Goal: Transaction & Acquisition: Book appointment/travel/reservation

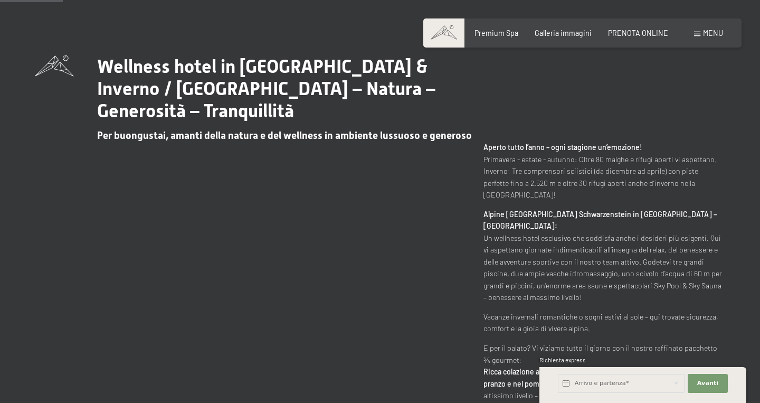
scroll to position [409, 0]
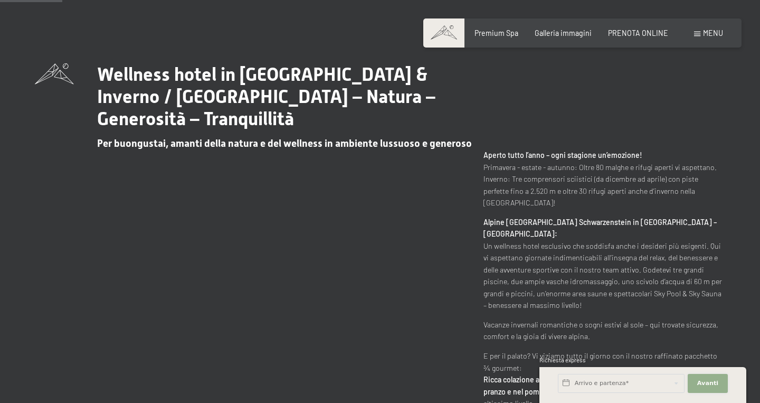
click at [713, 377] on button "Avanti Nascondere i campi dell'indirizzo" at bounding box center [708, 383] width 40 height 19
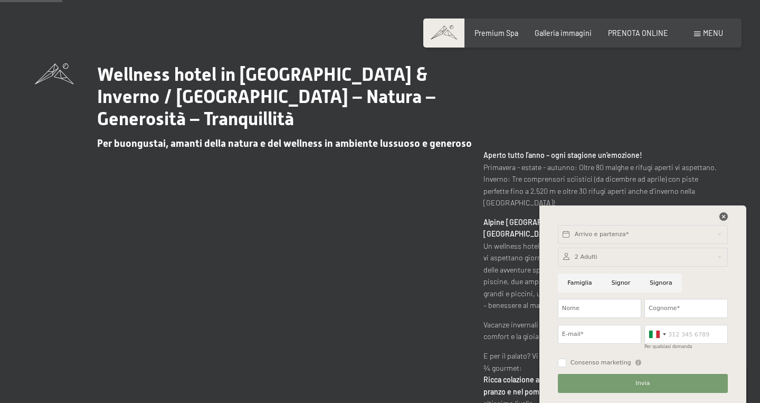
click at [721, 215] on icon at bounding box center [723, 216] width 8 height 8
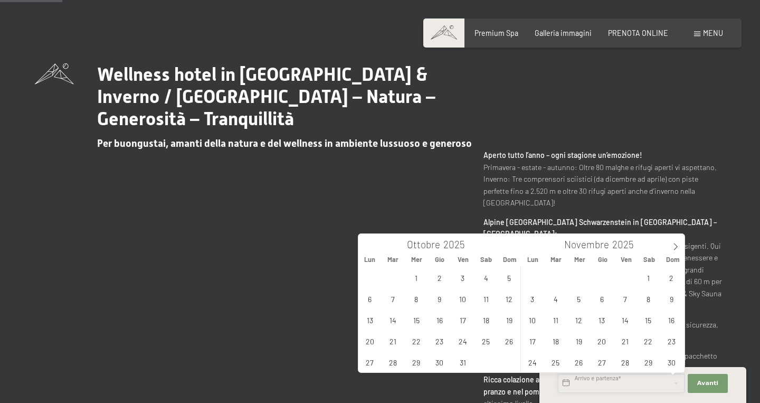
click at [637, 380] on input "text" at bounding box center [621, 383] width 127 height 19
click at [675, 246] on icon at bounding box center [675, 246] width 7 height 7
click at [624, 345] on span "26" at bounding box center [625, 340] width 21 height 21
type input "Ven. 26/12/2025"
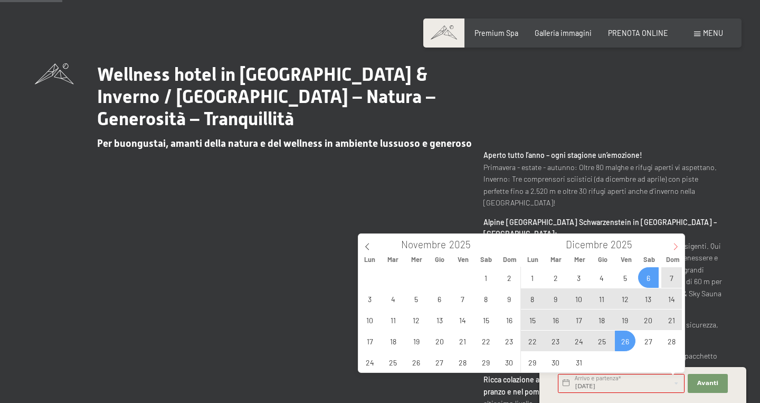
click at [678, 246] on icon at bounding box center [675, 246] width 7 height 7
type input "2026"
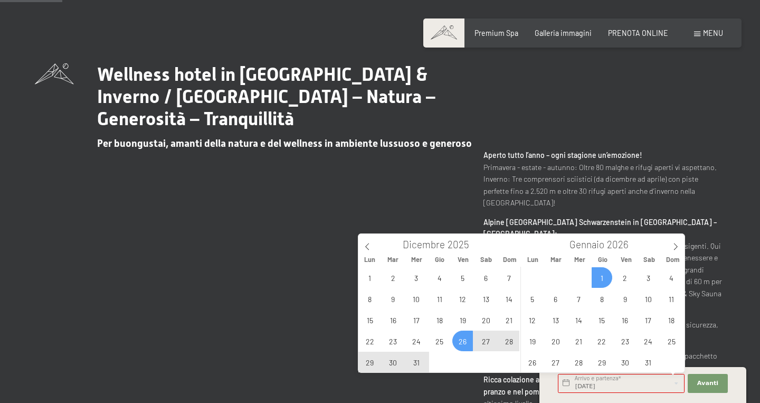
click at [598, 274] on span "1" at bounding box center [602, 277] width 21 height 21
type input "Ven. 26/12/2025 - Gio. 01/01/2026"
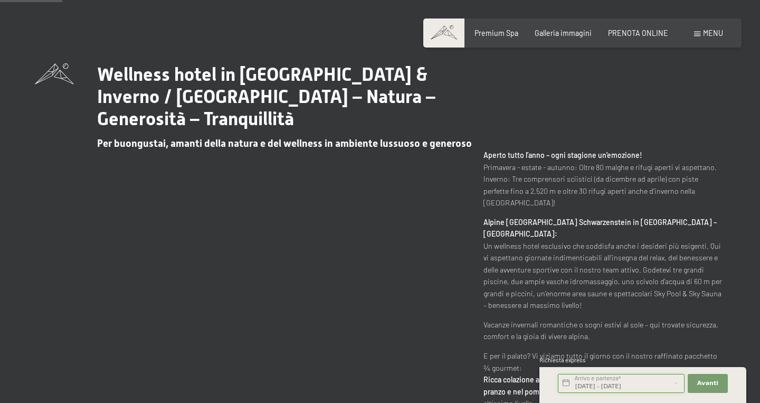
scroll to position [0, 5]
click at [707, 384] on span "Avanti" at bounding box center [707, 383] width 21 height 8
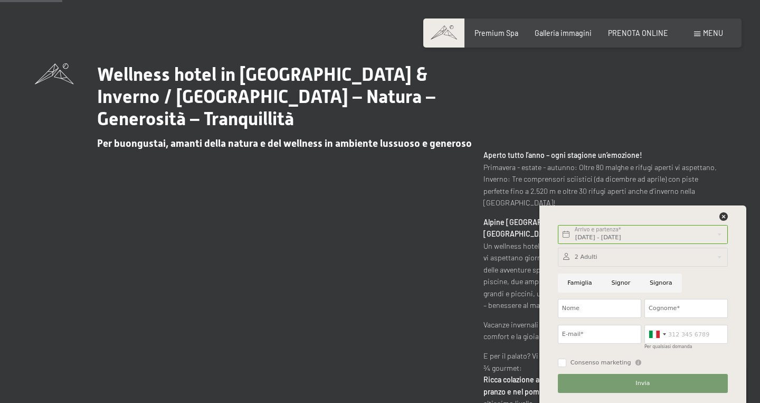
scroll to position [0, 0]
click at [578, 283] on input "Famiglia" at bounding box center [580, 282] width 44 height 19
radio input "true"
click at [723, 213] on icon at bounding box center [723, 216] width 8 height 8
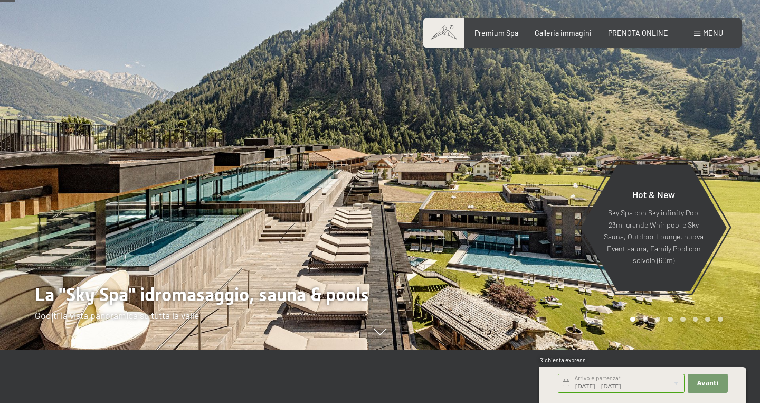
scroll to position [28, 0]
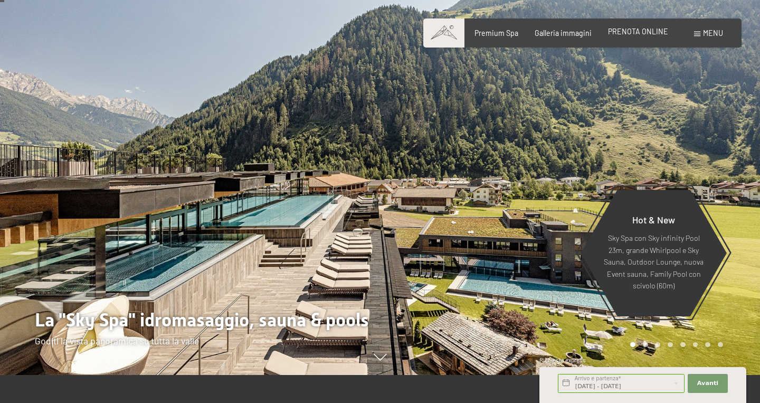
click at [631, 36] on div "PRENOTA ONLINE" at bounding box center [638, 31] width 60 height 11
click at [632, 31] on span "PRENOTA ONLINE" at bounding box center [638, 31] width 60 height 9
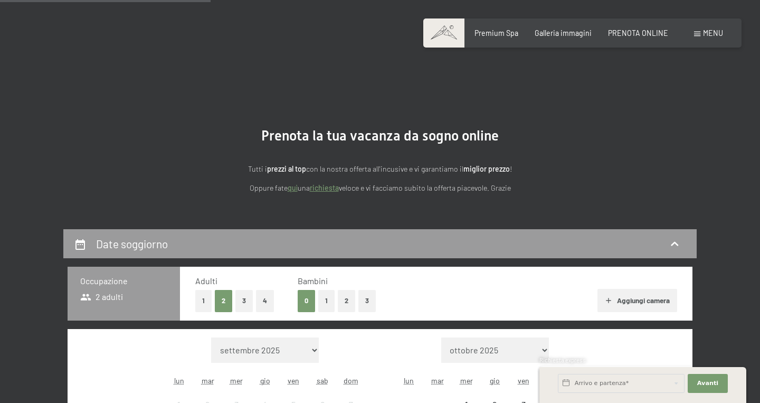
scroll to position [278, 0]
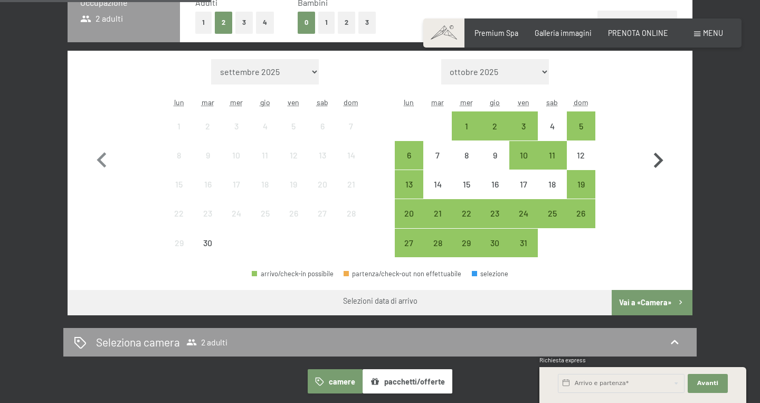
click at [657, 154] on icon "button" at bounding box center [658, 160] width 31 height 31
select select "2025-10-01"
select select "2025-11-01"
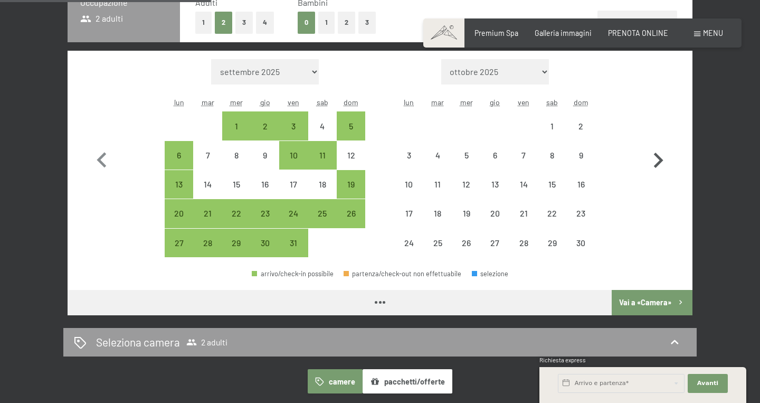
click at [657, 154] on icon "button" at bounding box center [658, 160] width 31 height 31
select select "2025-11-01"
select select "[DATE]"
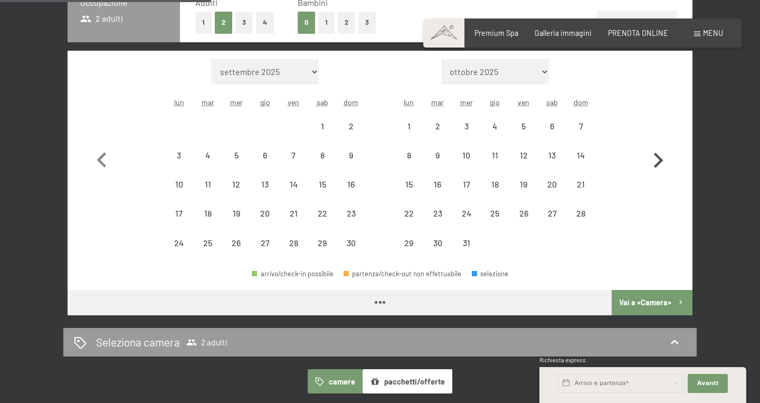
select select "[DATE]"
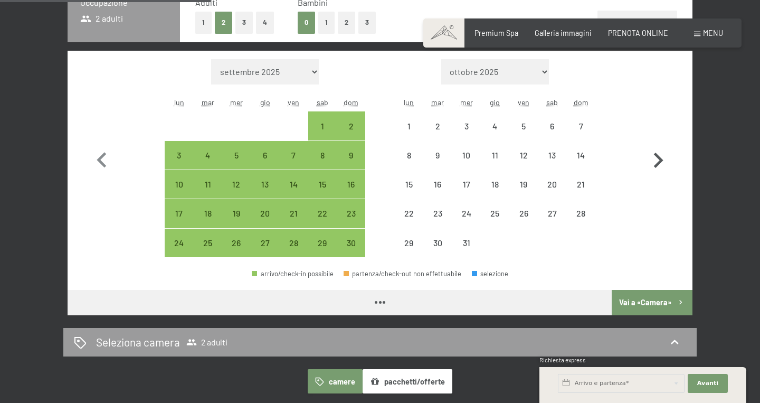
select select "[DATE]"
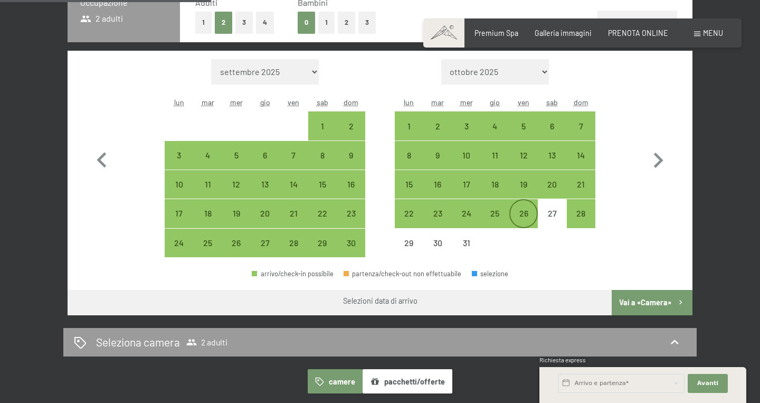
click at [530, 215] on div "26" at bounding box center [523, 222] width 26 height 26
select select "[DATE]"
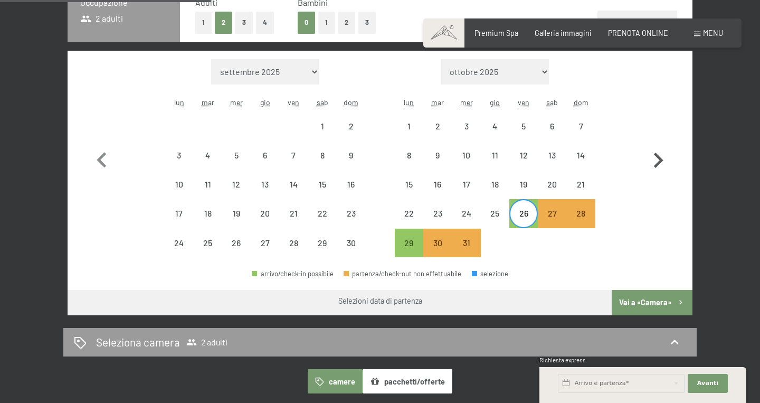
click at [659, 161] on icon "button" at bounding box center [658, 160] width 31 height 31
select select "[DATE]"
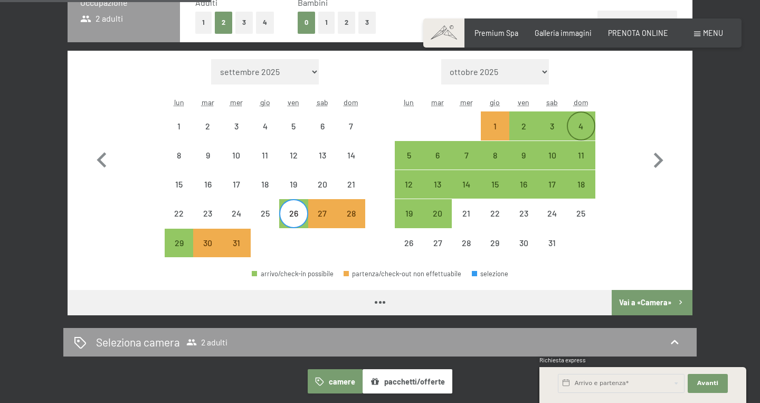
select select "[DATE]"
click at [493, 123] on div "1" at bounding box center [495, 135] width 26 height 26
select select "[DATE]"
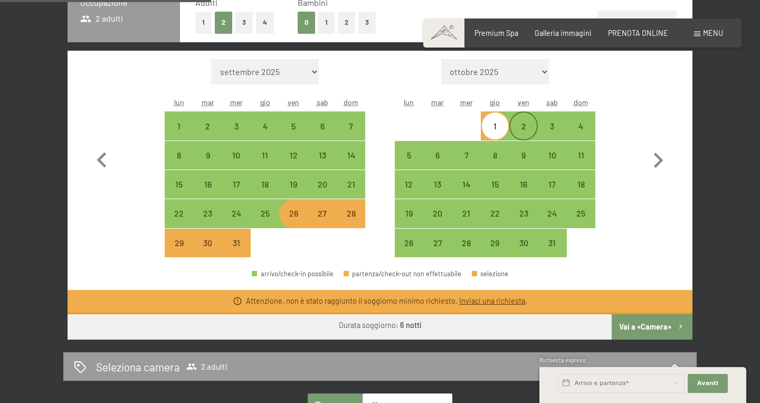
click at [524, 128] on div "2" at bounding box center [523, 135] width 26 height 26
select select "[DATE]"
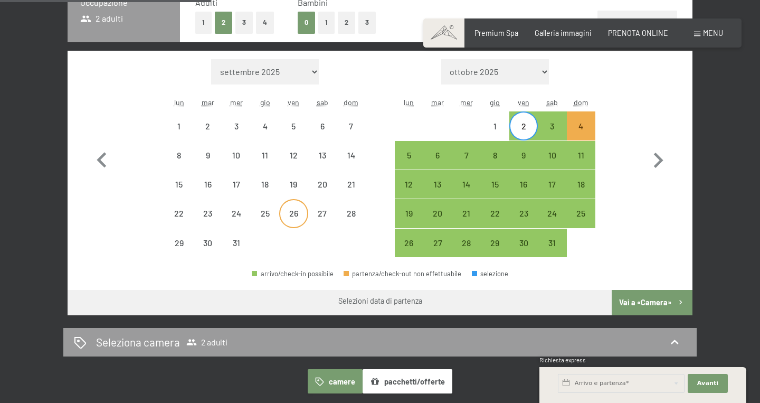
click at [295, 214] on div "26" at bounding box center [293, 222] width 26 height 26
select select "[DATE]"
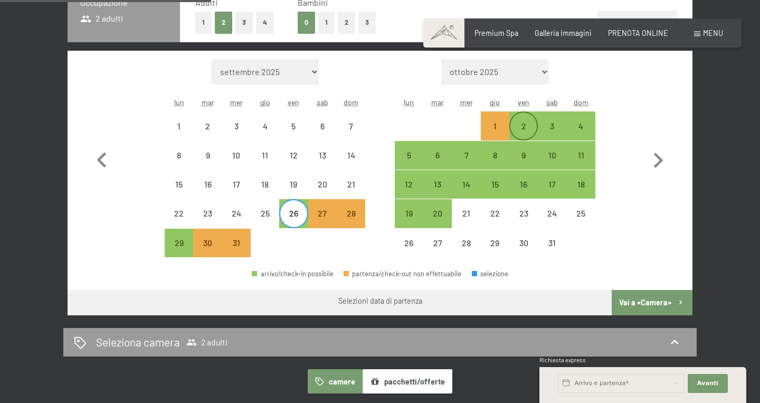
click at [521, 129] on div "2" at bounding box center [523, 135] width 26 height 26
select select "[DATE]"
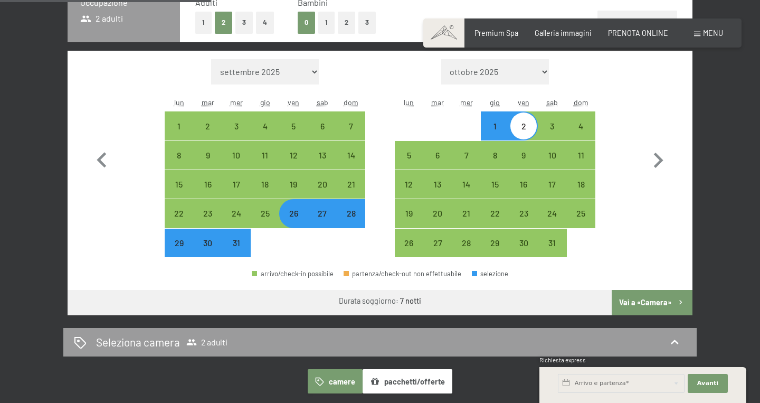
click at [626, 301] on button "Vai a «Camera»" at bounding box center [652, 302] width 81 height 25
select select "[DATE]"
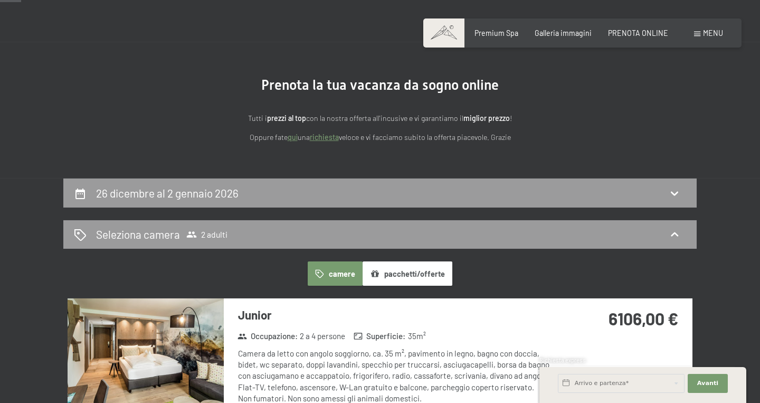
scroll to position [0, 0]
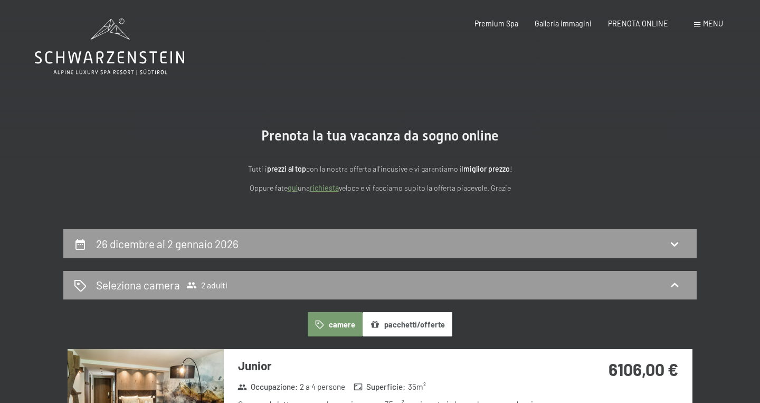
click at [111, 58] on icon at bounding box center [109, 57] width 149 height 13
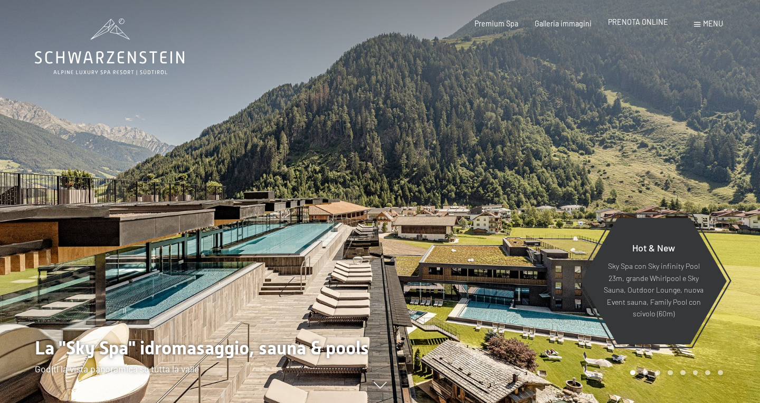
click at [638, 23] on span "PRENOTA ONLINE" at bounding box center [638, 21] width 60 height 9
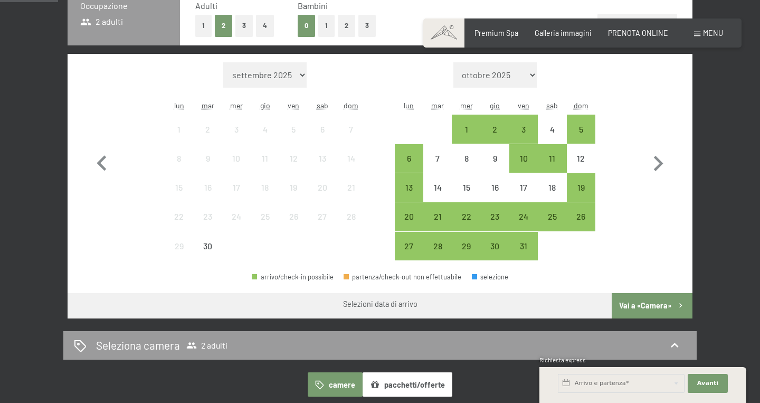
scroll to position [274, 0]
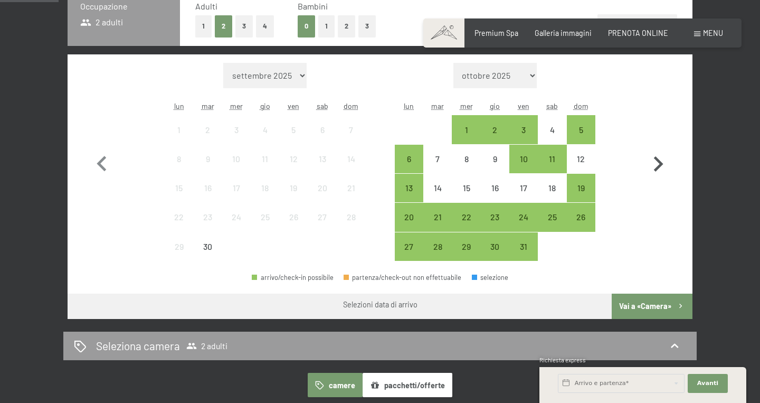
click at [661, 161] on icon "button" at bounding box center [658, 164] width 31 height 31
select select "2025-10-01"
select select "2025-11-01"
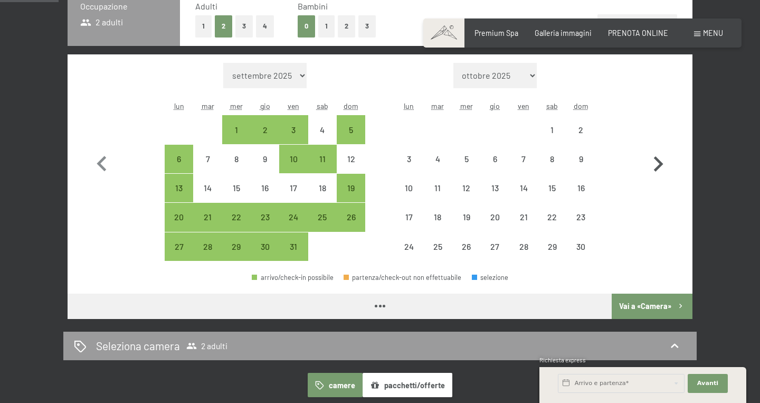
click at [661, 161] on icon "button" at bounding box center [658, 164] width 31 height 31
select select "2025-11-01"
select select "2025-12-01"
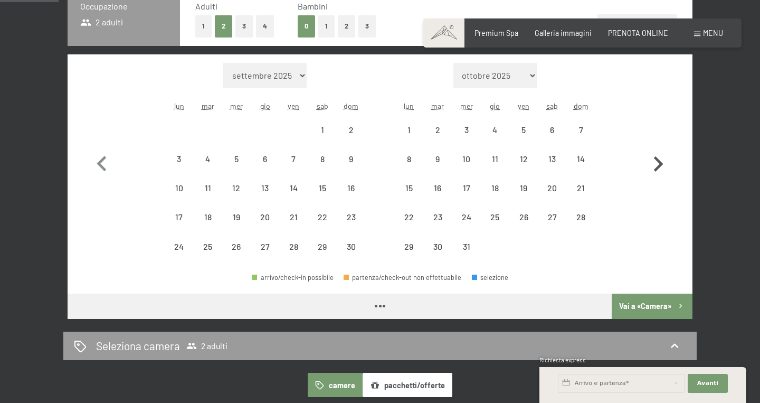
select select "2025-11-01"
select select "2025-12-01"
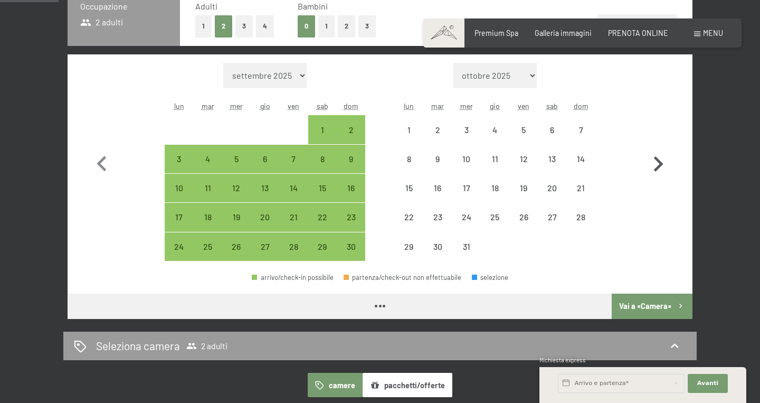
select select "[DATE]"
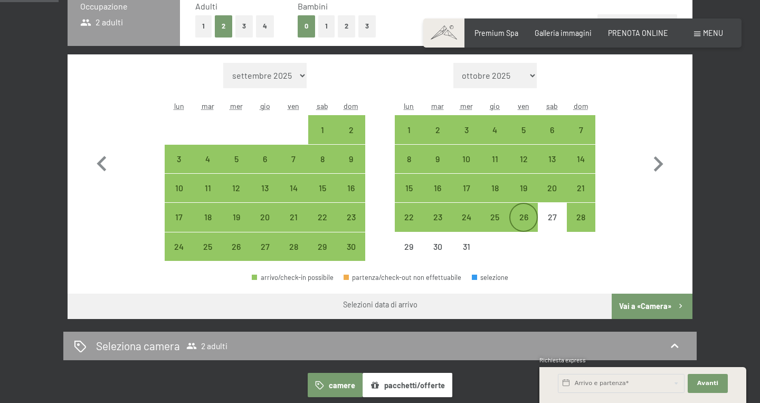
click at [530, 226] on div "26" at bounding box center [523, 226] width 26 height 26
select select "[DATE]"
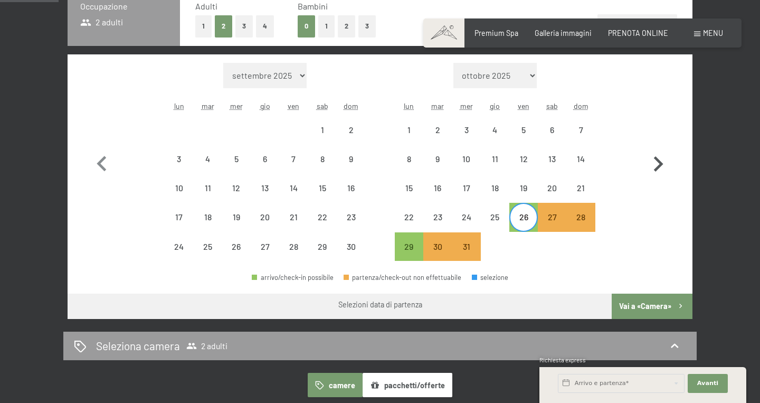
click at [662, 165] on icon "button" at bounding box center [658, 163] width 9 height 15
select select "[DATE]"
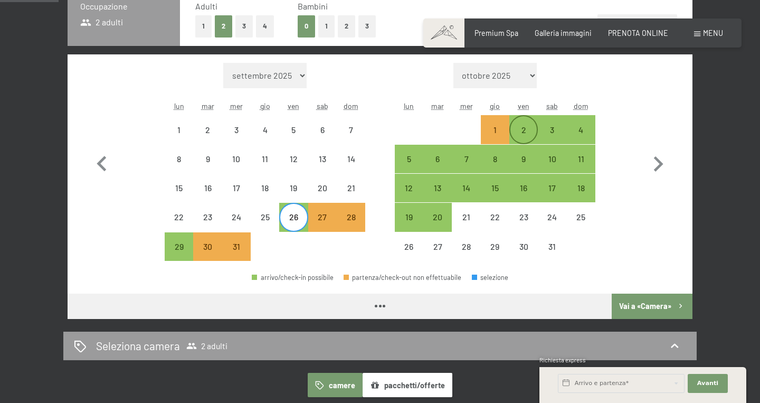
select select "[DATE]"
click at [526, 127] on div "2" at bounding box center [523, 139] width 26 height 26
select select "[DATE]"
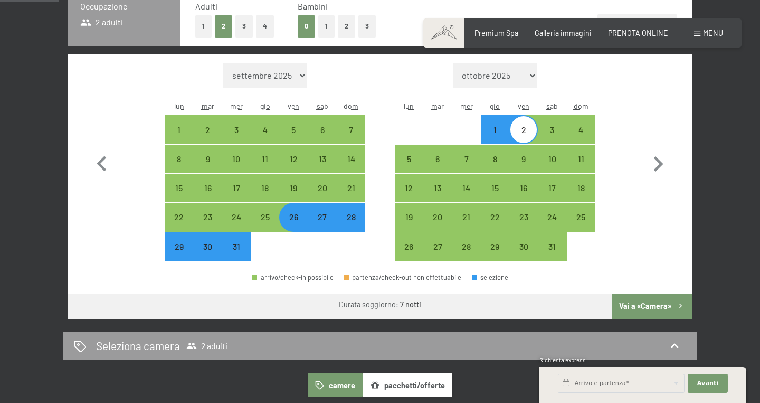
click at [639, 301] on button "Vai a «Camera»" at bounding box center [652, 305] width 81 height 25
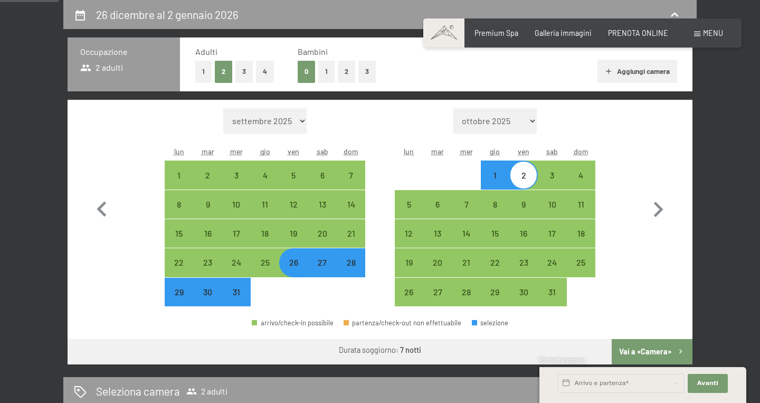
select select "[DATE]"
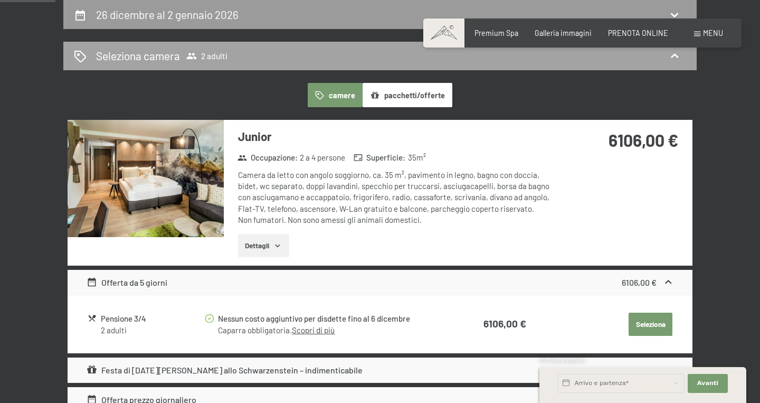
click at [673, 63] on div "Seleziona camera 2 adulti" at bounding box center [380, 55] width 612 height 15
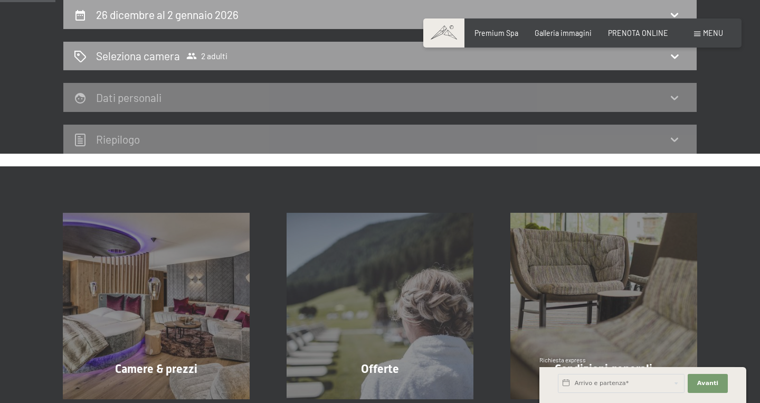
click at [119, 17] on h2 "26 dicembre al 2 gennaio 2026" at bounding box center [167, 14] width 142 height 13
select select "[DATE]"
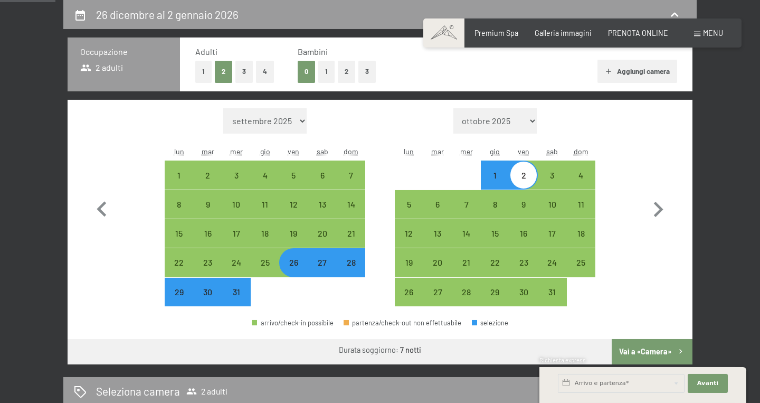
click at [341, 75] on button "2" at bounding box center [346, 72] width 17 height 22
select select "[DATE]"
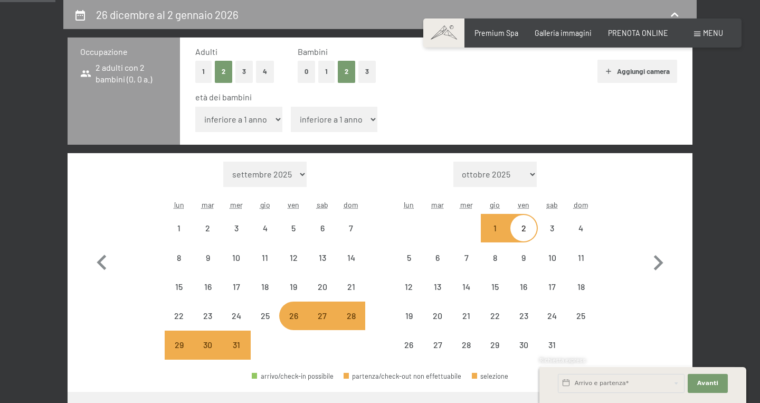
select select "[DATE]"
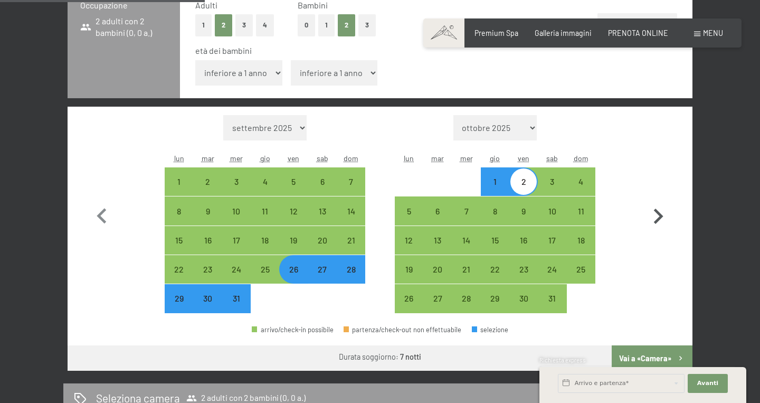
scroll to position [288, 0]
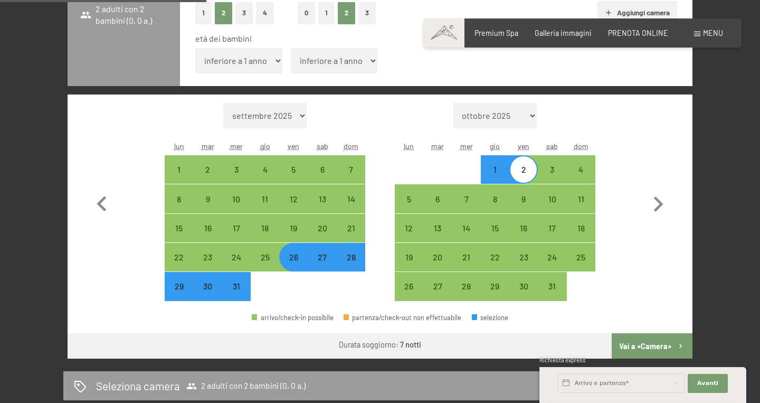
click at [647, 348] on button "Vai a «Camera»" at bounding box center [652, 345] width 81 height 25
select select "[DATE]"
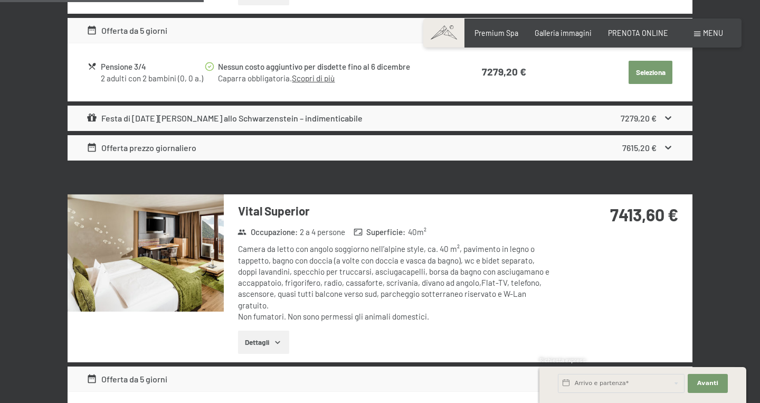
scroll to position [478, 0]
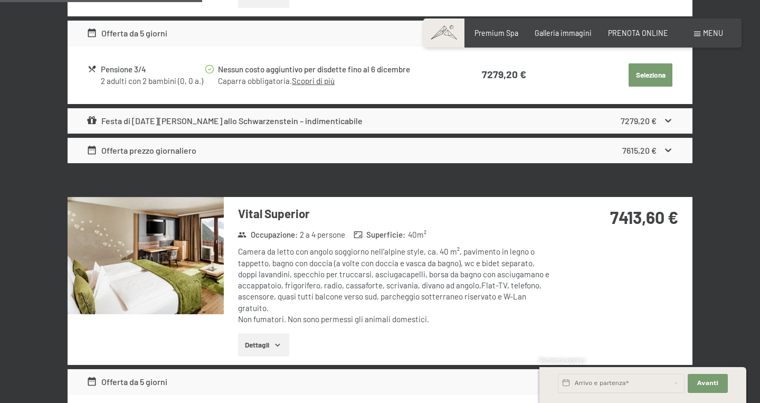
click at [280, 344] on icon "button" at bounding box center [277, 345] width 5 height 3
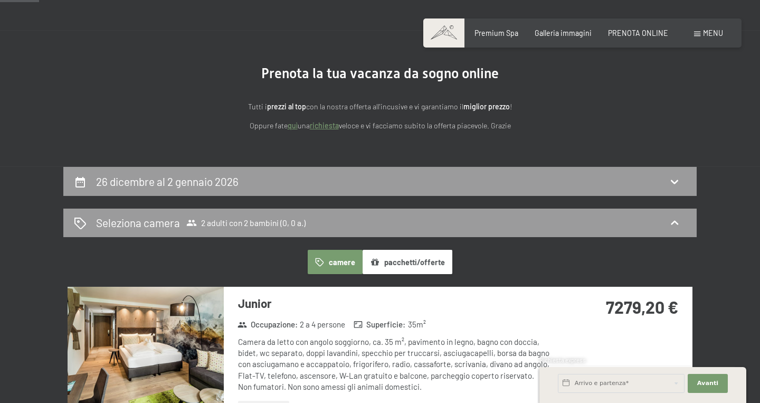
scroll to position [0, 0]
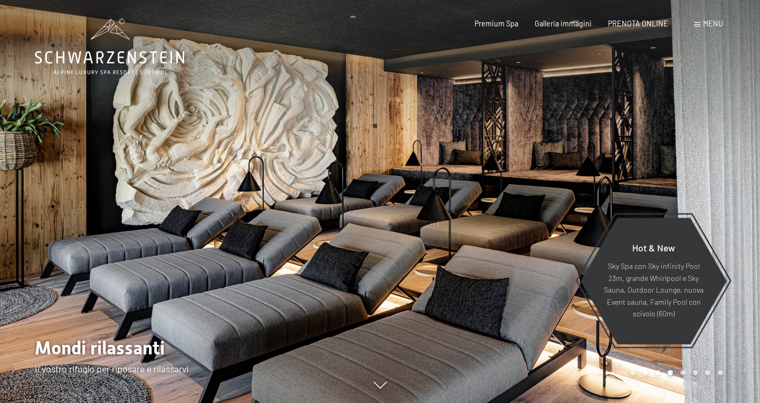
click at [707, 24] on span "Menu" at bounding box center [713, 23] width 20 height 9
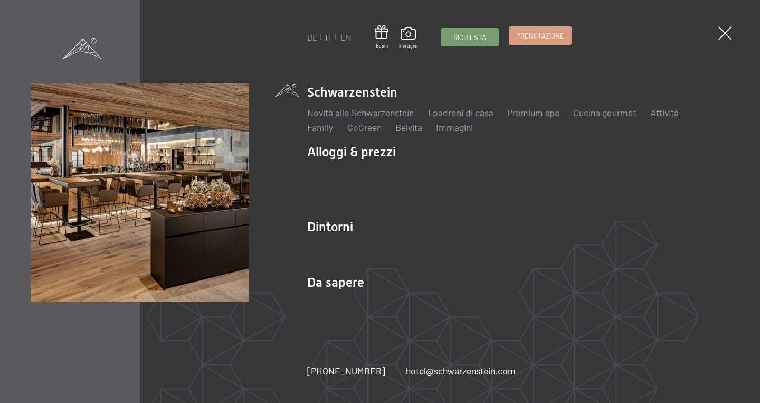
click at [538, 34] on span "Prenotazione" at bounding box center [540, 35] width 48 height 9
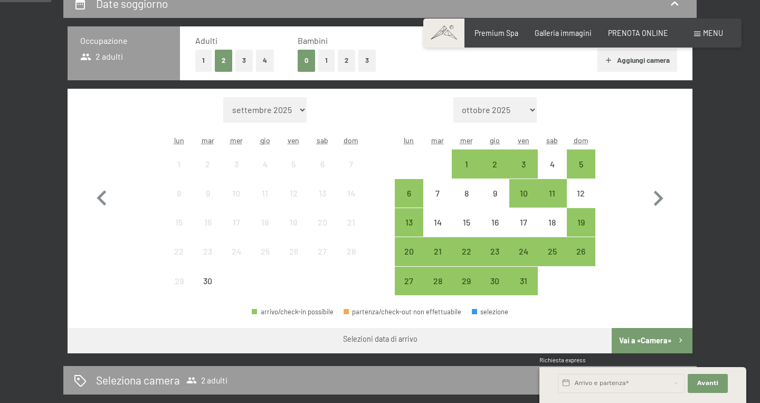
scroll to position [242, 0]
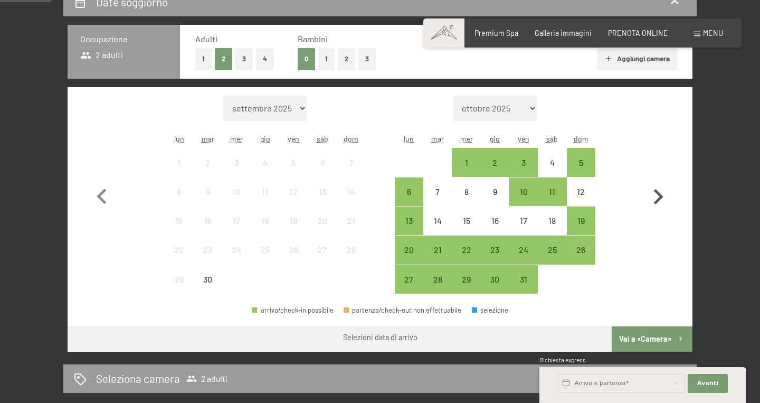
click at [659, 192] on icon "button" at bounding box center [658, 196] width 9 height 15
select select "[DATE]"
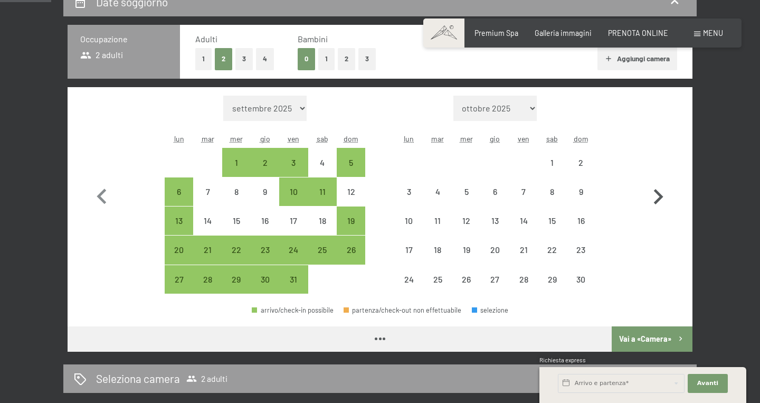
click at [659, 192] on icon "button" at bounding box center [658, 196] width 9 height 15
select select "[DATE]"
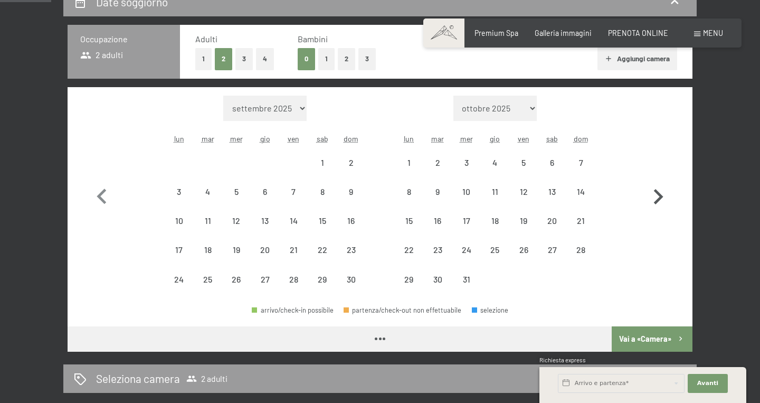
select select "[DATE]"
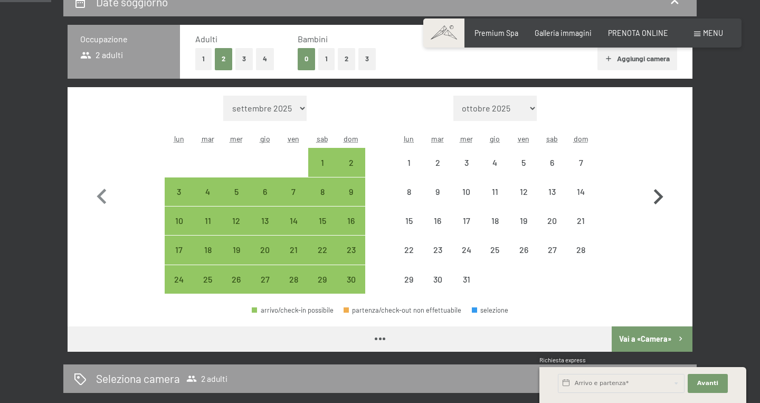
select select "[DATE]"
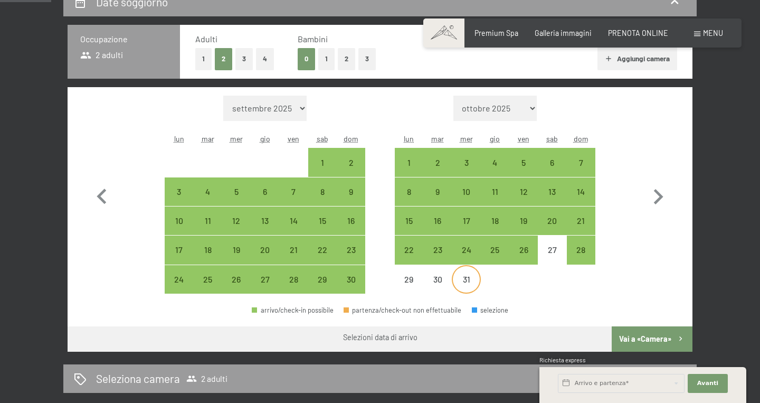
click at [463, 281] on div "31" at bounding box center [466, 288] width 26 height 26
select select "[DATE]"
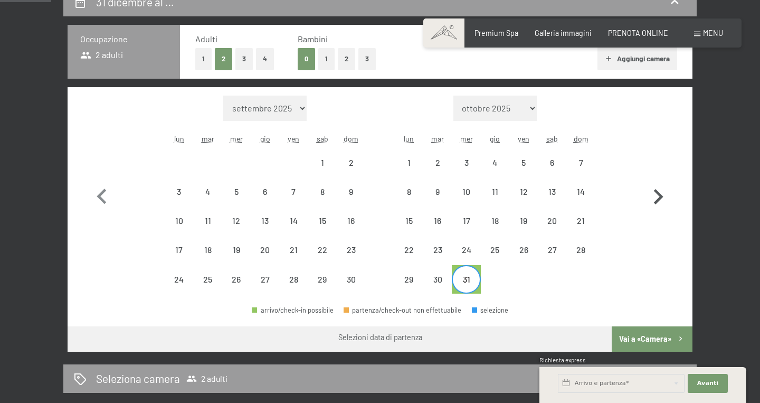
click at [663, 200] on icon "button" at bounding box center [658, 197] width 31 height 31
select select "[DATE]"
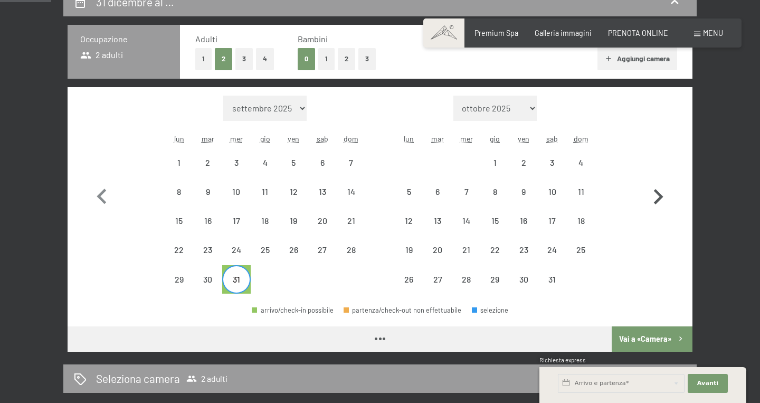
select select "[DATE]"
click at [584, 161] on div "4" at bounding box center [581, 171] width 26 height 26
select select "[DATE]"
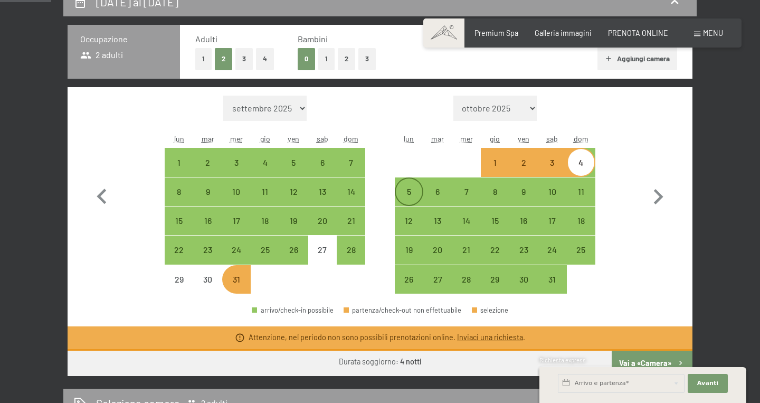
click at [411, 192] on div "5" at bounding box center [409, 200] width 26 height 26
select select "[DATE]"
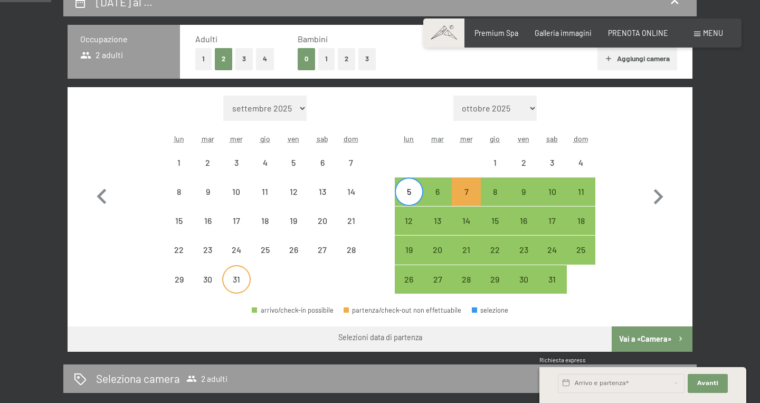
click at [233, 280] on div "31" at bounding box center [236, 288] width 26 height 26
select select "[DATE]"
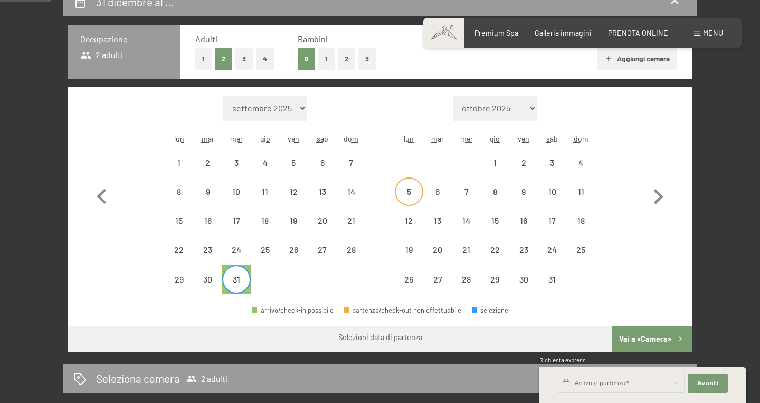
click at [412, 190] on div "5" at bounding box center [409, 200] width 26 height 26
select select "[DATE]"
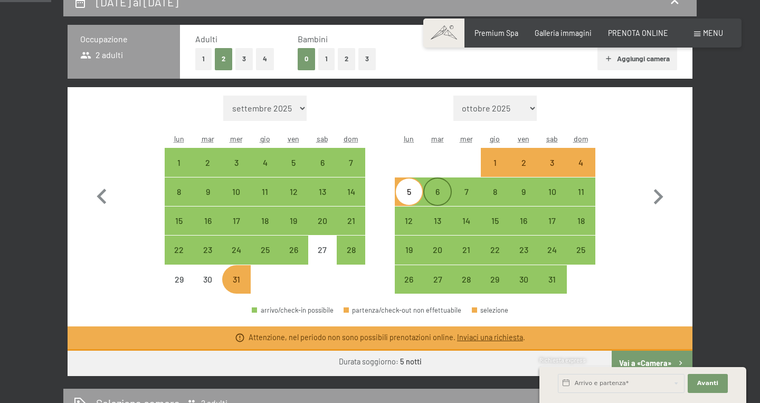
click at [435, 191] on div "6" at bounding box center [437, 200] width 26 height 26
select select "[DATE]"
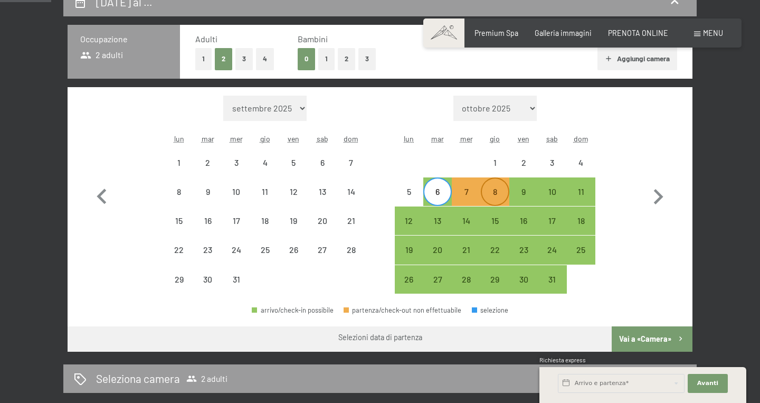
click at [495, 188] on div "8" at bounding box center [495, 200] width 26 height 26
select select "[DATE]"
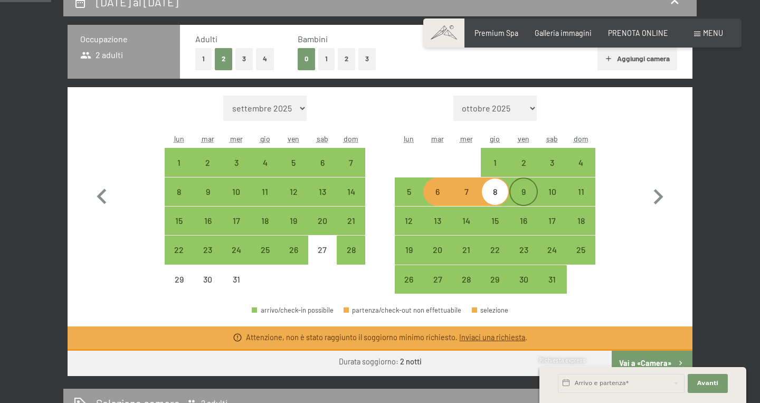
click at [519, 194] on div "9" at bounding box center [523, 200] width 26 height 26
select select "[DATE]"
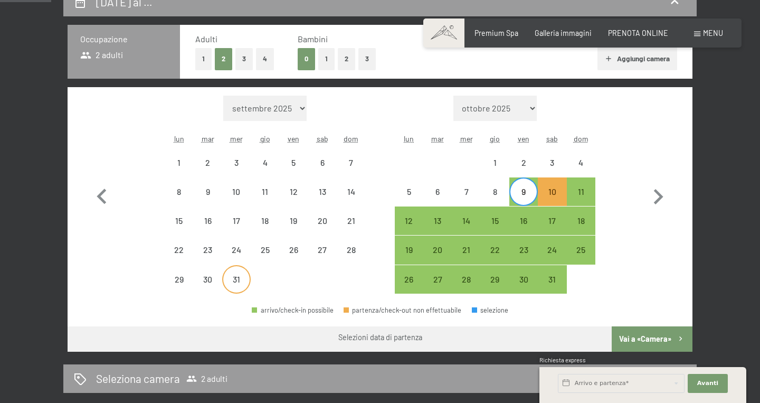
click at [243, 280] on div "31" at bounding box center [236, 288] width 26 height 26
select select "[DATE]"
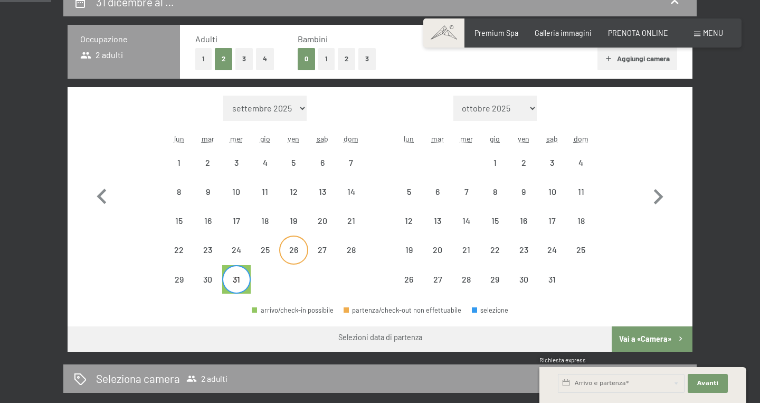
click at [295, 256] on div "26" at bounding box center [293, 258] width 26 height 26
select select "[DATE]"
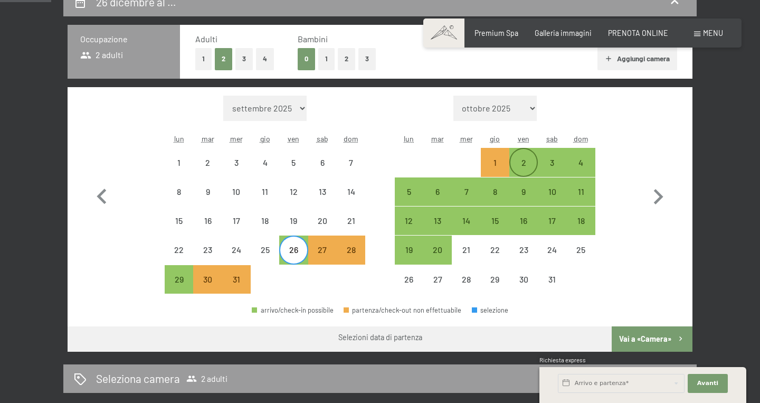
click at [519, 158] on div "2" at bounding box center [523, 162] width 26 height 26
select select "[DATE]"
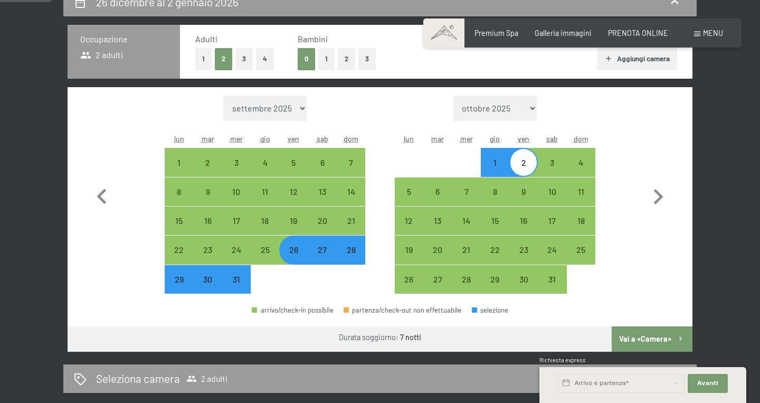
click at [350, 59] on button "2" at bounding box center [346, 59] width 17 height 22
select select "[DATE]"
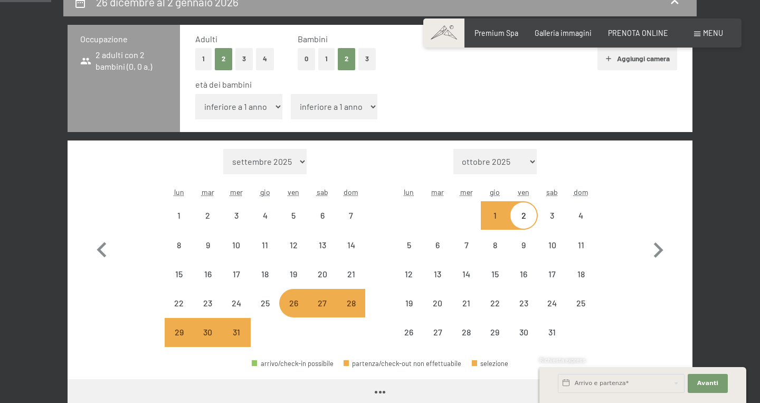
select select "[DATE]"
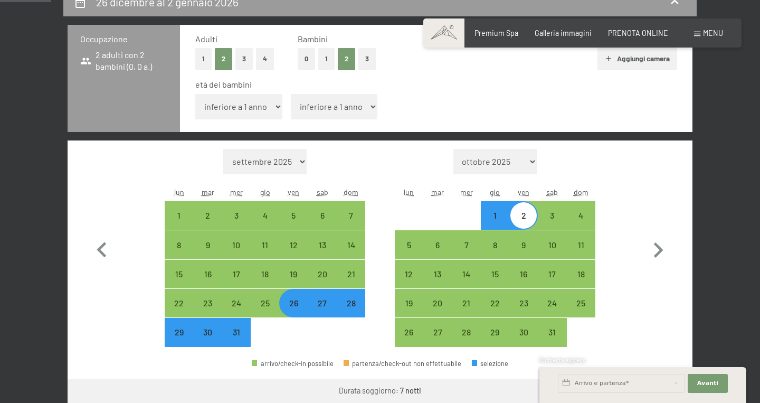
select select "12"
click option "12 anni" at bounding box center [0, 0] width 0 height 0
select select "[DATE]"
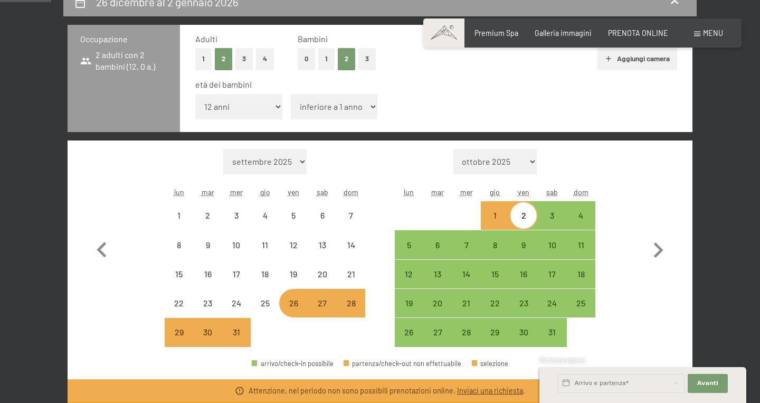
select select "[DATE]"
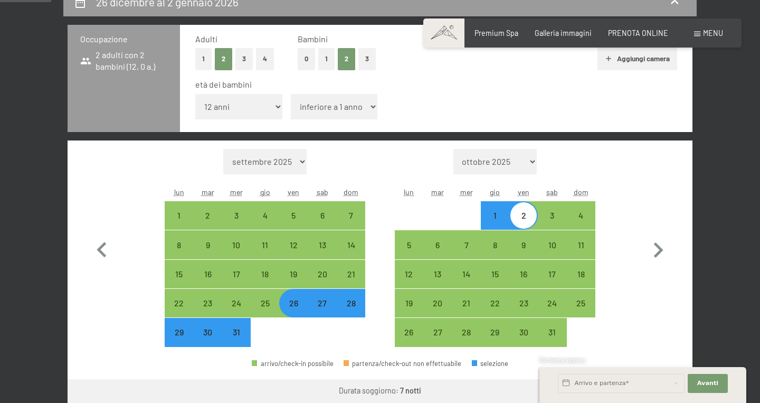
select select "14"
click option "14 anni" at bounding box center [0, 0] width 0 height 0
select select "[DATE]"
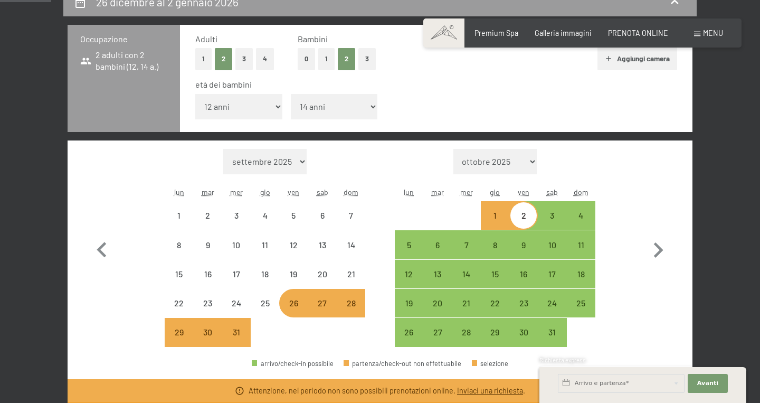
select select "[DATE]"
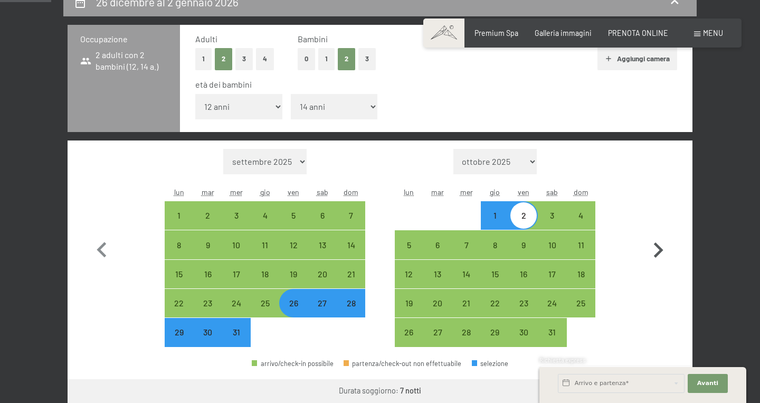
click at [672, 334] on button "button" at bounding box center [658, 248] width 31 height 198
select select "[DATE]"
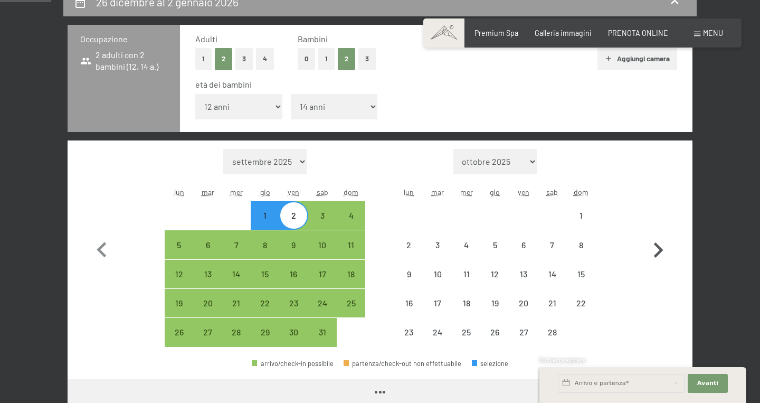
select select "[DATE]"
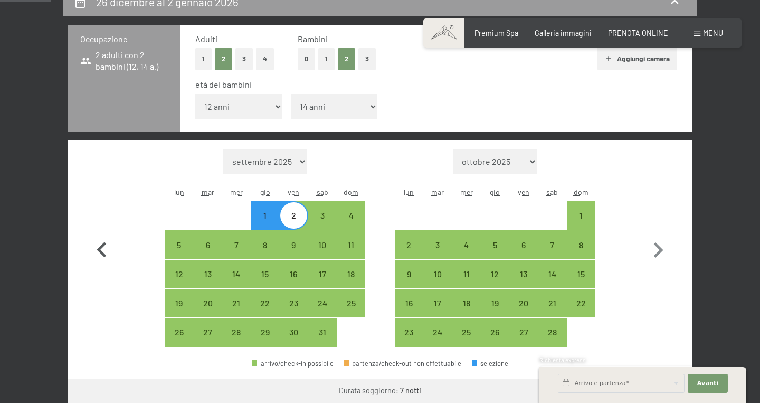
click at [99, 253] on icon "button" at bounding box center [102, 250] width 31 height 31
select select "[DATE]"
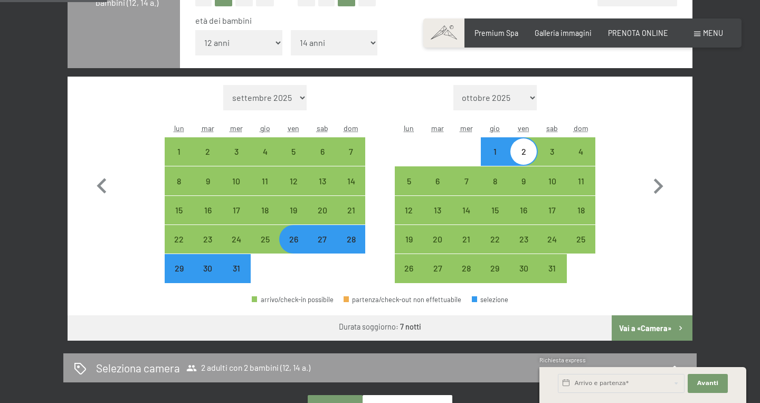
click at [630, 331] on button "Vai a «Camera»" at bounding box center [652, 327] width 81 height 25
select select "[DATE]"
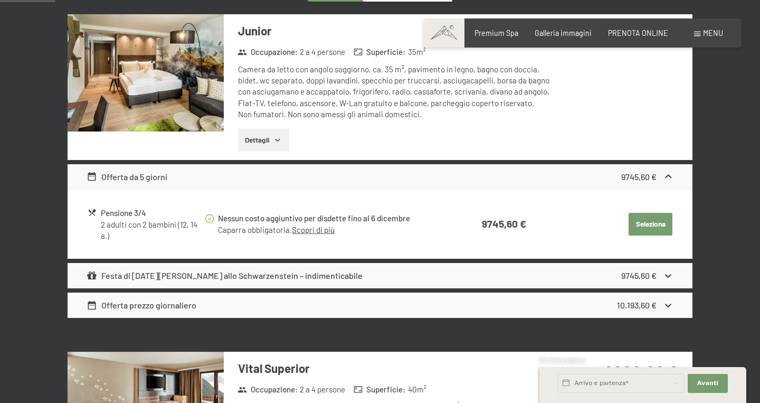
scroll to position [0, 0]
